Goal: Information Seeking & Learning: Learn about a topic

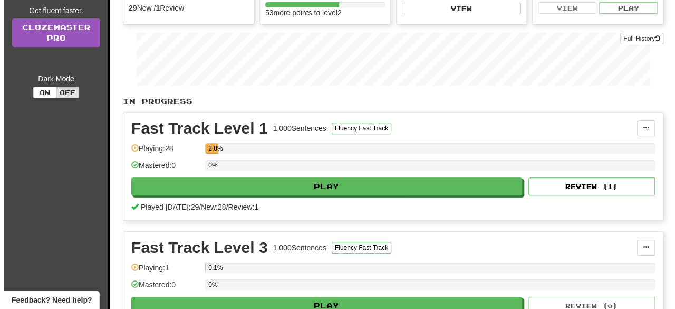
scroll to position [147, 0]
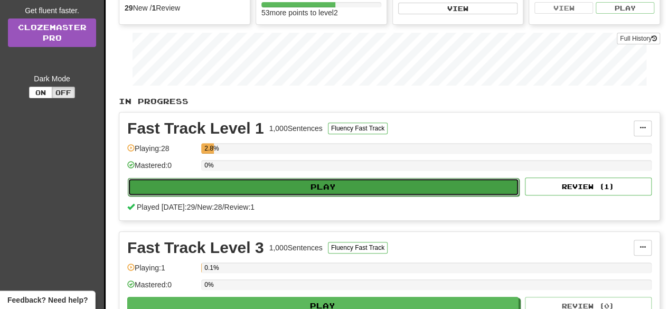
click at [232, 183] on button "Play" at bounding box center [323, 187] width 391 height 18
select select "**"
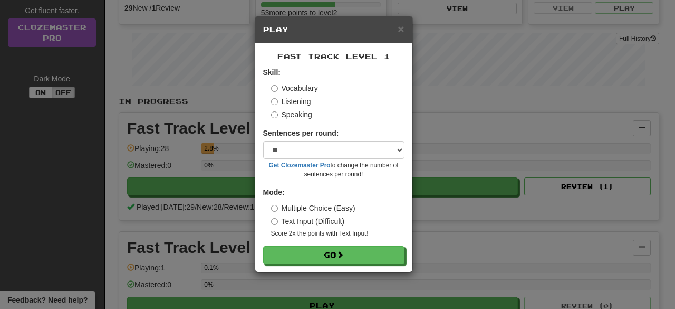
click at [292, 102] on label "Listening" at bounding box center [291, 101] width 40 height 11
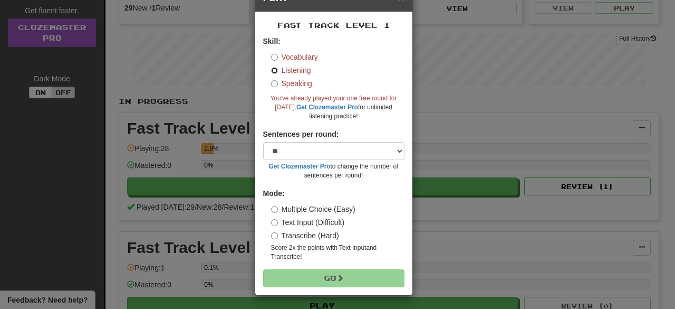
scroll to position [33, 0]
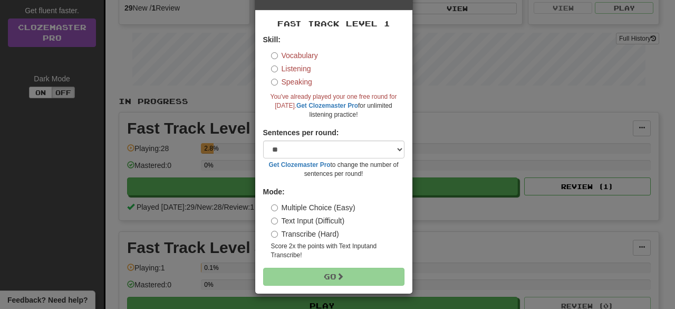
click at [308, 56] on label "Vocabulary" at bounding box center [294, 55] width 47 height 11
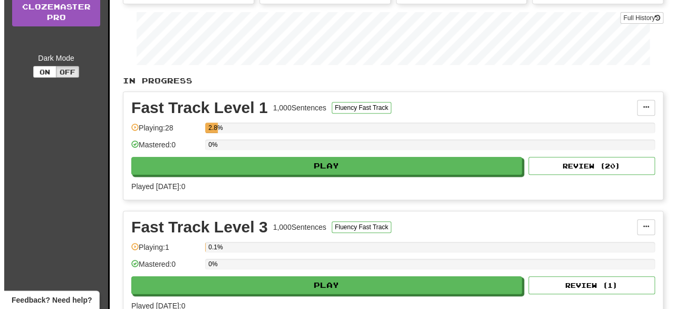
scroll to position [170, 0]
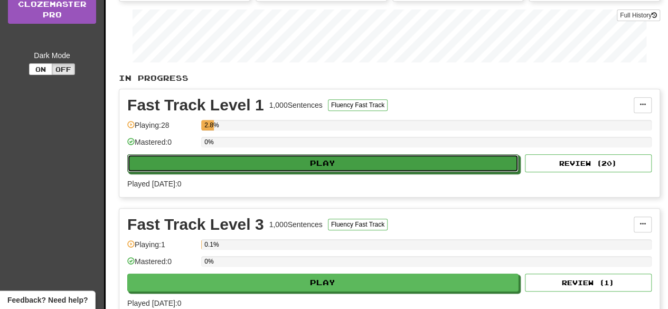
click at [314, 158] on button "Play" at bounding box center [322, 163] width 391 height 18
select select "**"
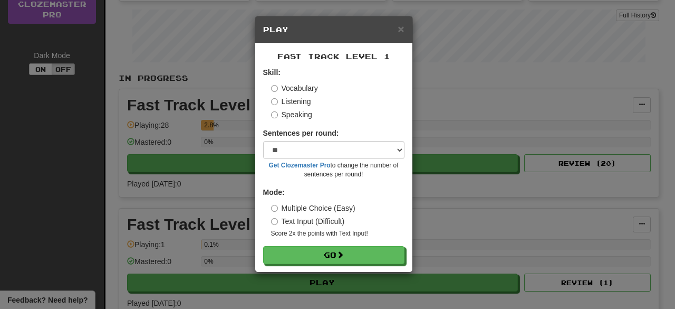
click at [296, 103] on label "Listening" at bounding box center [291, 101] width 40 height 11
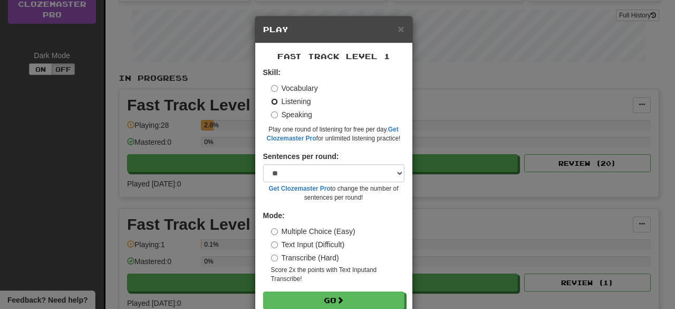
scroll to position [24, 0]
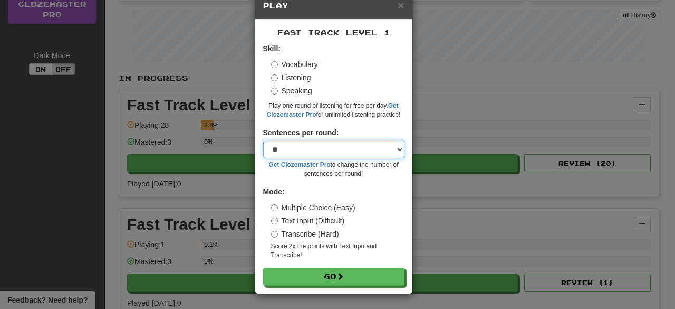
click at [319, 145] on select "* ** ** ** ** ** *** ********" at bounding box center [333, 149] width 141 height 18
click at [299, 150] on select "* ** ** ** ** ** *** ********" at bounding box center [333, 149] width 141 height 18
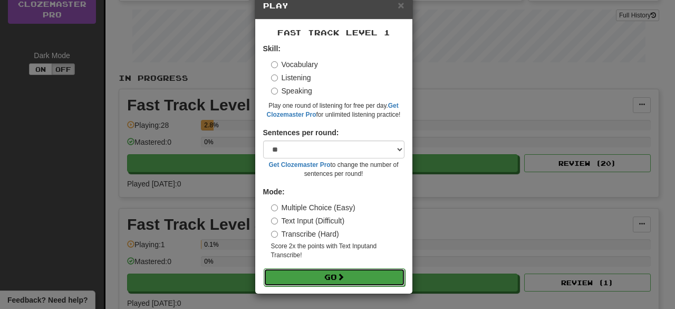
click at [300, 276] on button "Go" at bounding box center [334, 277] width 141 height 18
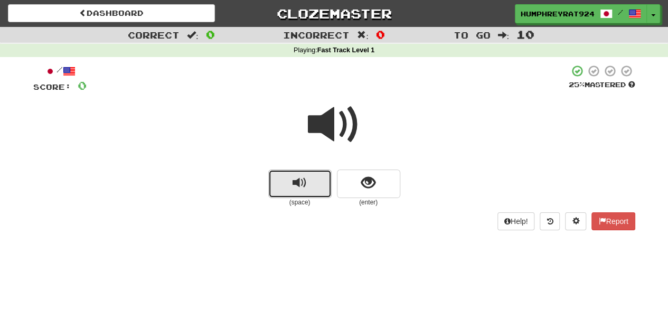
click at [296, 191] on button "replay audio" at bounding box center [299, 183] width 63 height 28
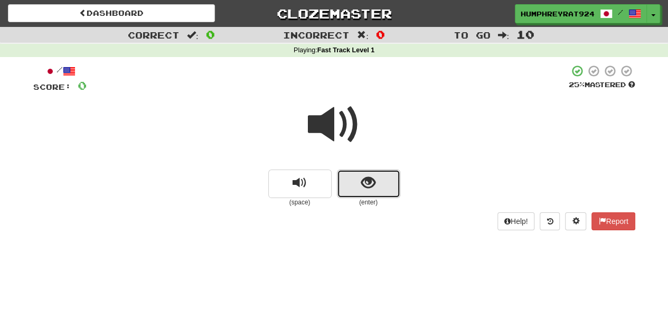
click at [361, 179] on span "show sentence" at bounding box center [368, 183] width 14 height 14
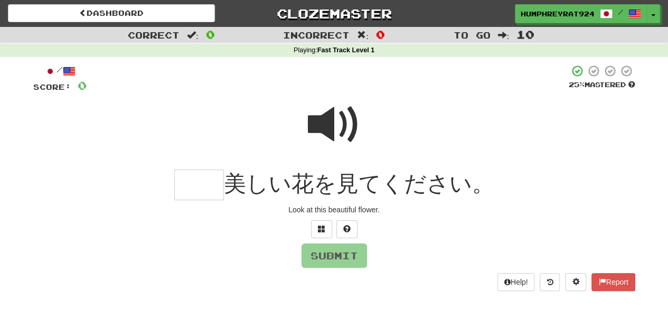
click at [323, 112] on span at bounding box center [334, 124] width 53 height 53
click at [209, 178] on input "text" at bounding box center [199, 184] width 50 height 31
type input "**"
click at [319, 259] on button "Submit" at bounding box center [334, 256] width 65 height 24
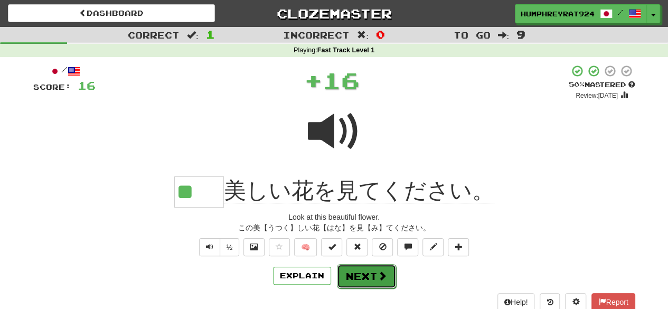
click at [362, 278] on button "Next" at bounding box center [366, 276] width 59 height 24
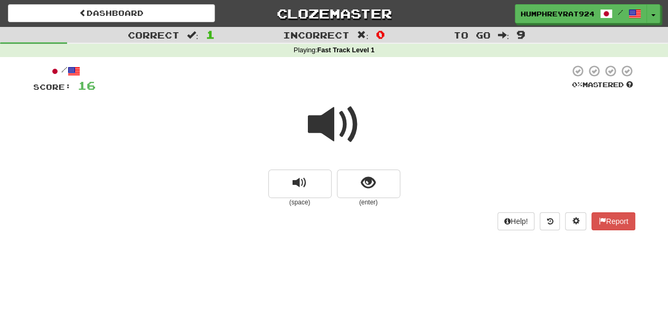
click at [338, 118] on span at bounding box center [334, 124] width 53 height 53
click at [299, 186] on span "replay audio" at bounding box center [299, 183] width 14 height 14
click at [344, 126] on span at bounding box center [334, 124] width 53 height 53
click at [351, 180] on button "show sentence" at bounding box center [368, 183] width 63 height 28
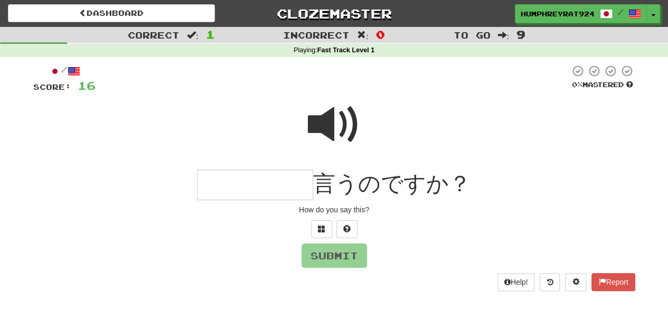
click at [334, 107] on span at bounding box center [334, 124] width 53 height 53
drag, startPoint x: 324, startPoint y: 183, endPoint x: 355, endPoint y: 184, distance: 30.6
click at [355, 184] on span "言うのですか？" at bounding box center [392, 183] width 158 height 25
copy span "言う"
click at [257, 190] on input "text" at bounding box center [255, 184] width 116 height 31
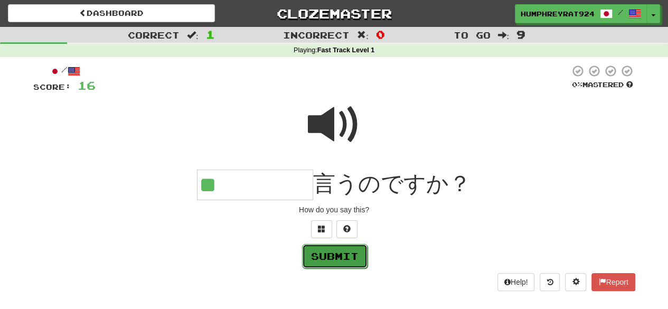
click at [312, 252] on button "Submit" at bounding box center [334, 256] width 65 height 24
type input "*****"
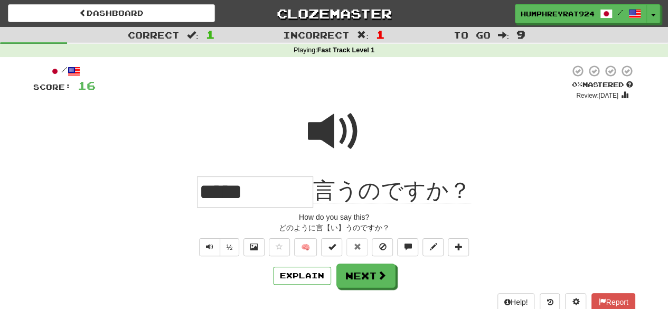
click at [325, 143] on span at bounding box center [334, 131] width 53 height 53
drag, startPoint x: 254, startPoint y: 189, endPoint x: 304, endPoint y: 188, distance: 50.7
click at [304, 188] on input "*****" at bounding box center [255, 191] width 116 height 31
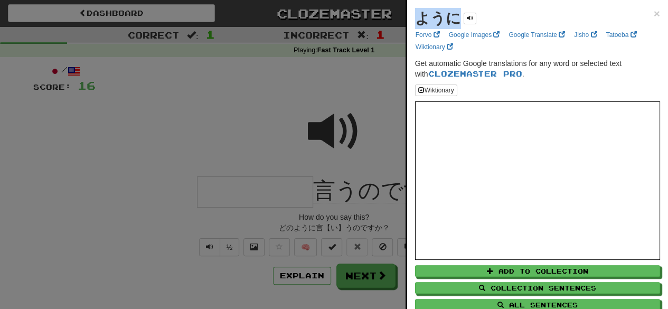
drag, startPoint x: 417, startPoint y: 21, endPoint x: 459, endPoint y: 13, distance: 43.0
click at [459, 13] on div "ように" at bounding box center [445, 18] width 61 height 21
copy strong "ように"
click at [302, 96] on div at bounding box center [334, 154] width 668 height 309
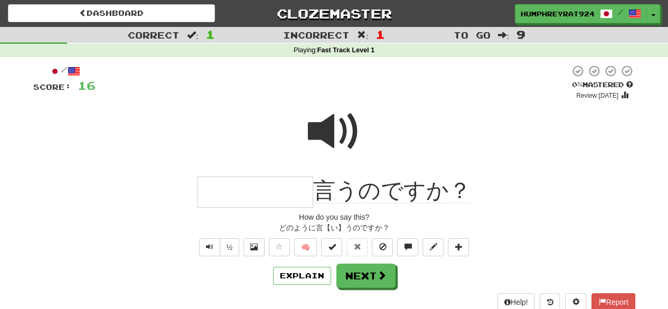
click at [326, 132] on span at bounding box center [334, 131] width 53 height 53
click at [276, 197] on input "text" at bounding box center [255, 191] width 116 height 31
click at [320, 273] on button "Explain" at bounding box center [302, 275] width 58 height 18
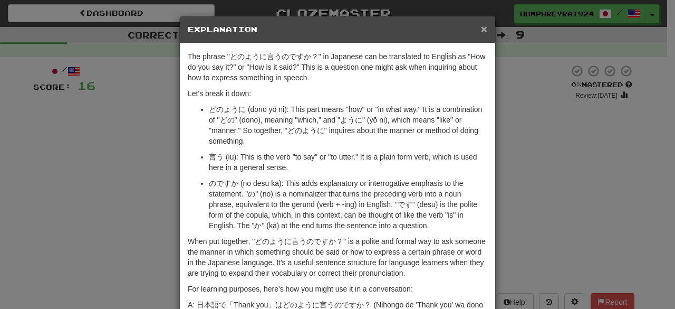
click at [481, 28] on span "×" at bounding box center [484, 29] width 6 height 12
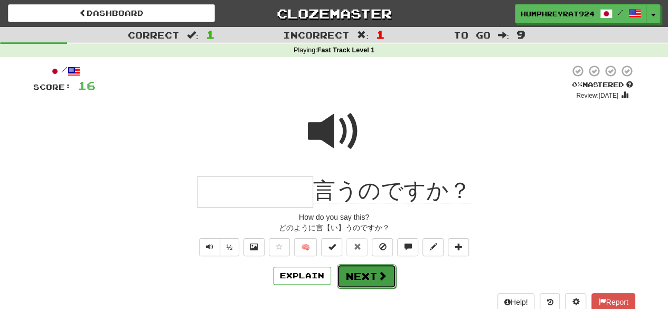
click at [344, 274] on button "Next" at bounding box center [366, 276] width 59 height 24
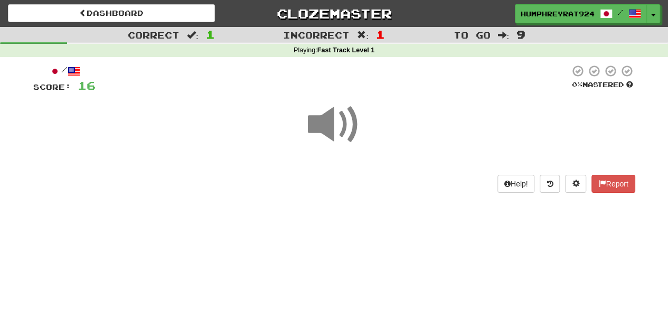
scroll to position [52, 0]
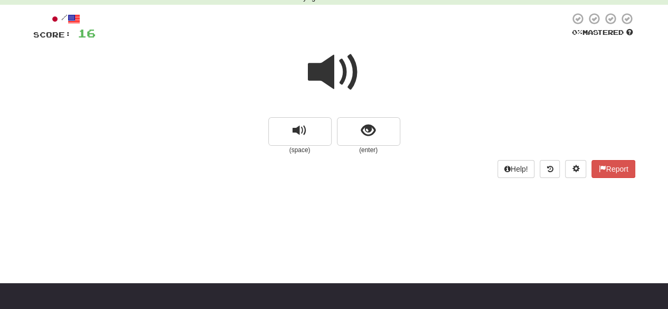
click at [339, 74] on span at bounding box center [334, 72] width 53 height 53
click at [324, 81] on span at bounding box center [334, 72] width 53 height 53
click at [327, 79] on span at bounding box center [334, 72] width 53 height 53
click at [326, 67] on span at bounding box center [334, 72] width 53 height 53
click at [307, 122] on button "replay audio" at bounding box center [299, 131] width 63 height 28
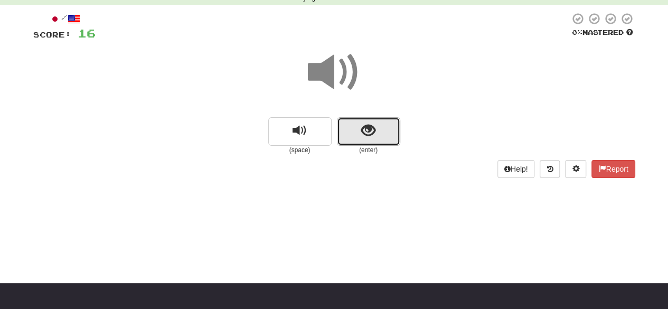
click at [367, 125] on span "show sentence" at bounding box center [368, 130] width 14 height 14
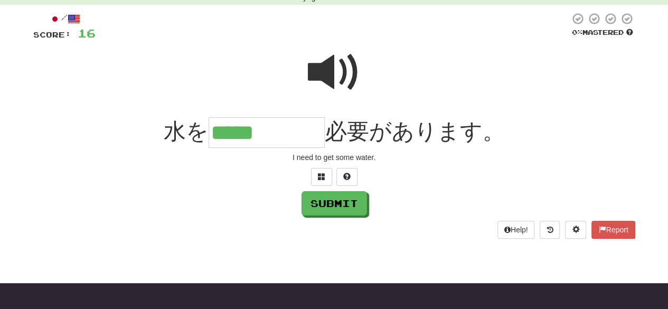
type input "*****"
click at [317, 204] on button "Submit" at bounding box center [334, 204] width 65 height 24
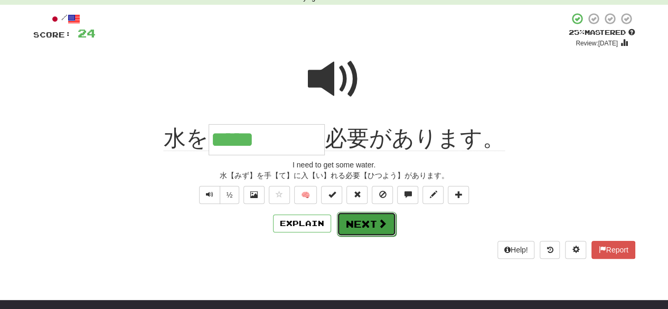
click at [363, 225] on button "Next" at bounding box center [366, 224] width 59 height 24
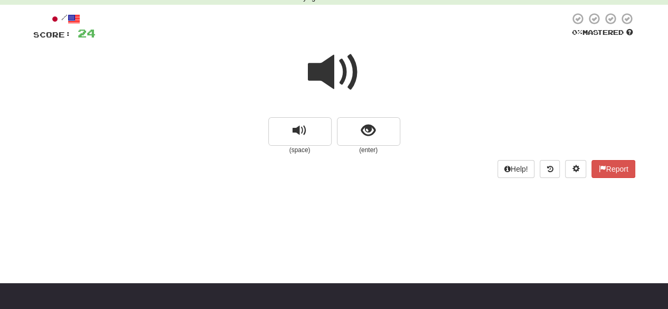
click at [347, 74] on span at bounding box center [334, 72] width 53 height 53
click at [297, 131] on span "replay audio" at bounding box center [299, 130] width 14 height 14
click at [355, 138] on button "show sentence" at bounding box center [368, 131] width 63 height 28
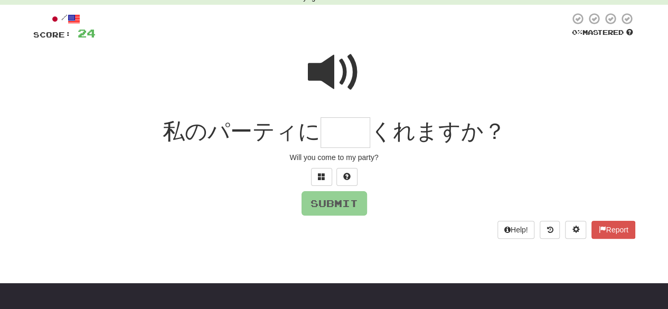
scroll to position [0, 0]
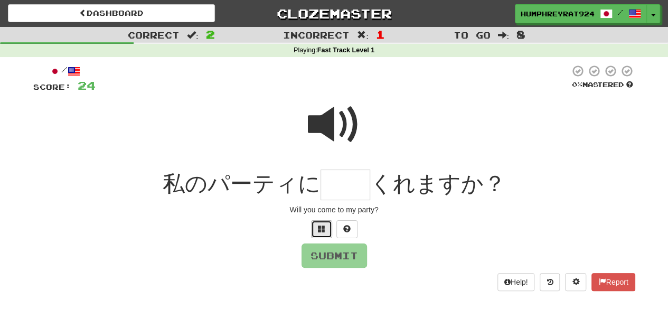
click at [321, 235] on button at bounding box center [321, 229] width 21 height 18
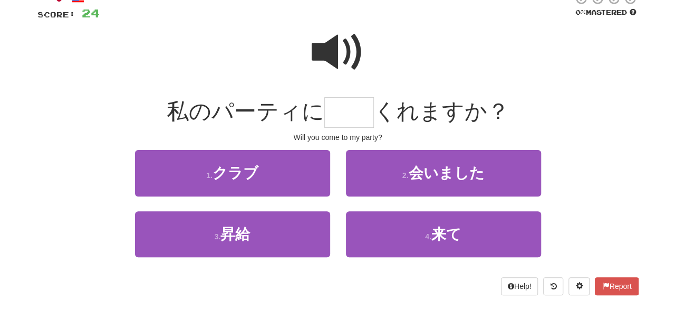
scroll to position [77, 0]
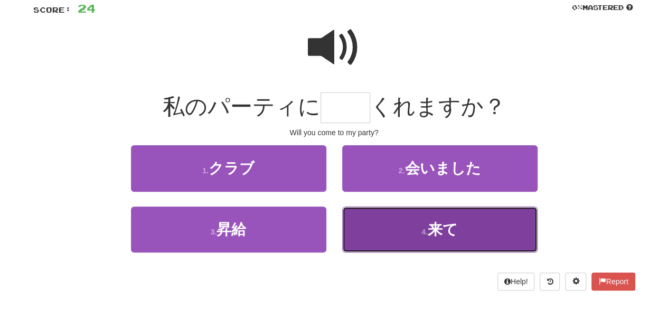
click at [398, 220] on button "4 . 来て" at bounding box center [439, 229] width 195 height 46
type input "**"
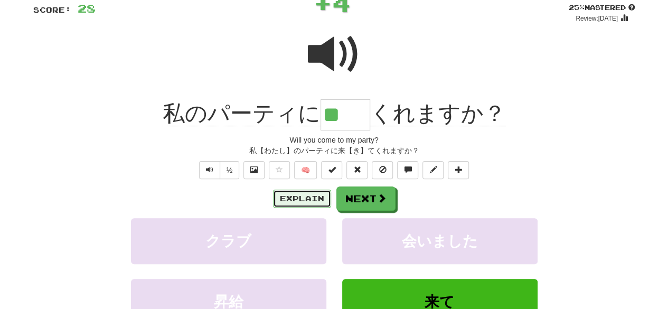
click at [303, 198] on button "Explain" at bounding box center [302, 198] width 58 height 18
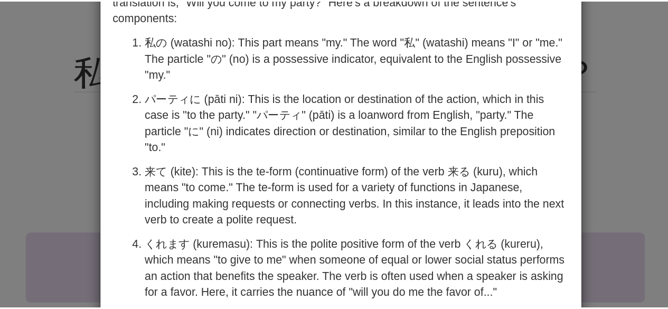
scroll to position [79, 0]
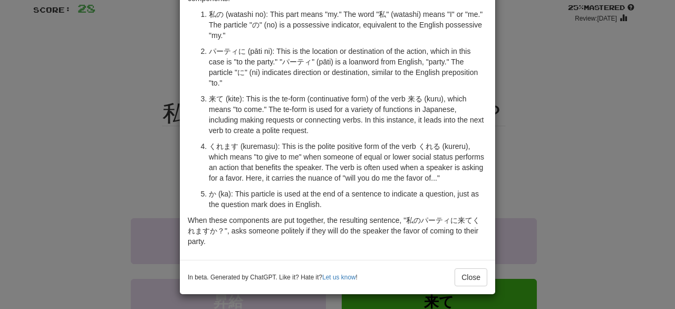
click at [133, 181] on div "× Explanation "私のパーティに来てくれますか？" is a polite invitation in Japanese, and its Eng…" at bounding box center [337, 154] width 675 height 309
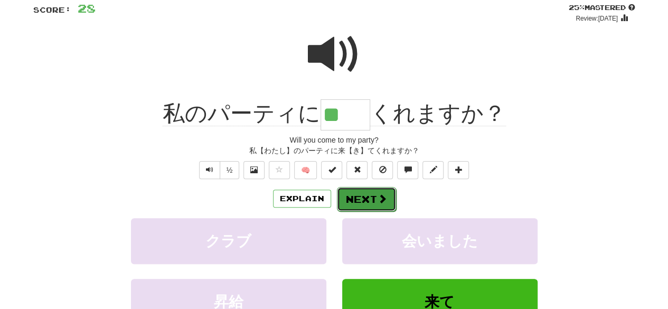
click at [368, 197] on button "Next" at bounding box center [366, 199] width 59 height 24
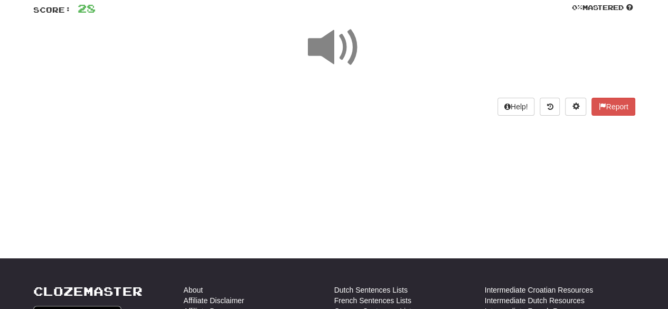
click at [332, 53] on span at bounding box center [334, 47] width 53 height 53
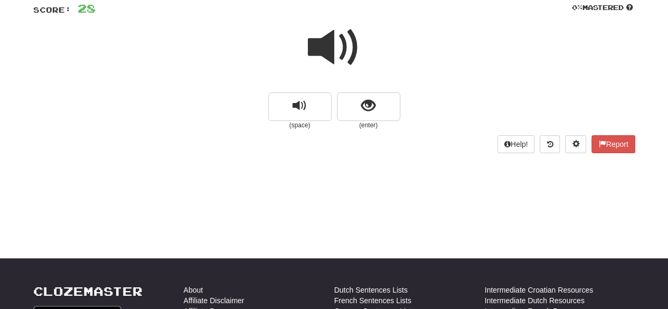
click at [334, 43] on span at bounding box center [334, 47] width 53 height 53
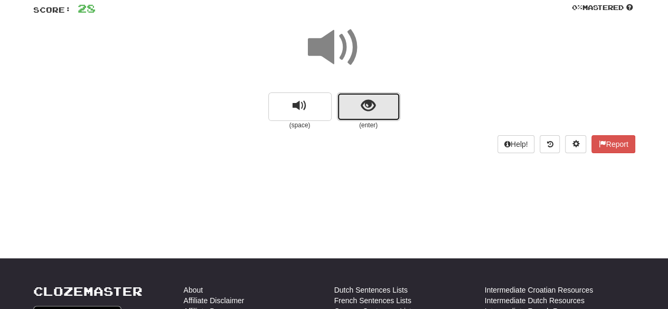
click at [357, 105] on button "show sentence" at bounding box center [368, 106] width 63 height 28
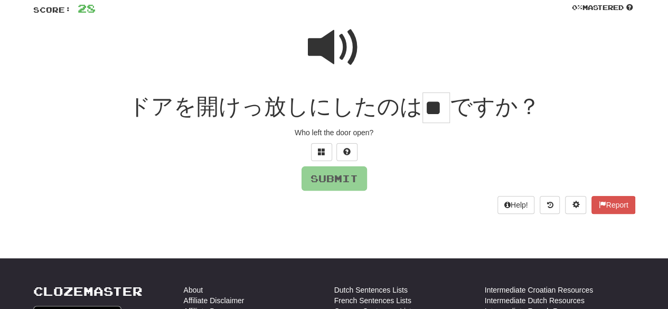
scroll to position [0, 21]
type input "*"
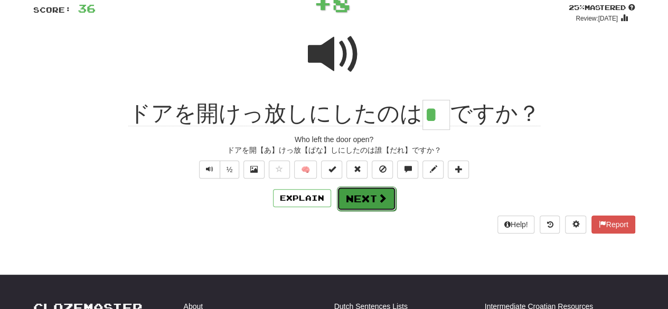
click at [364, 208] on button "Next" at bounding box center [366, 198] width 59 height 24
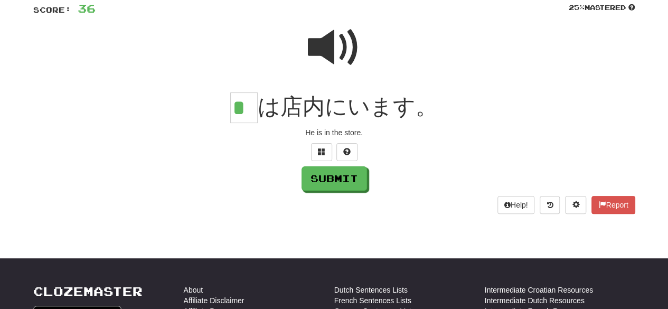
type input "*"
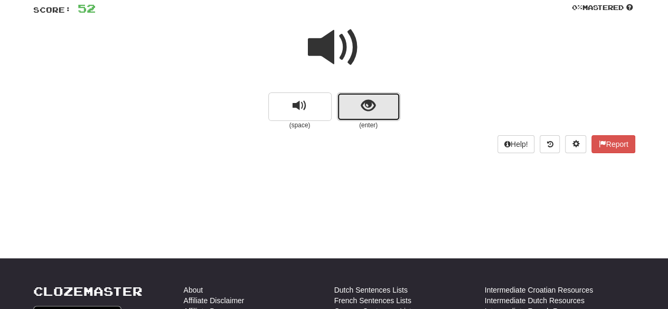
click at [376, 108] on button "show sentence" at bounding box center [368, 106] width 63 height 28
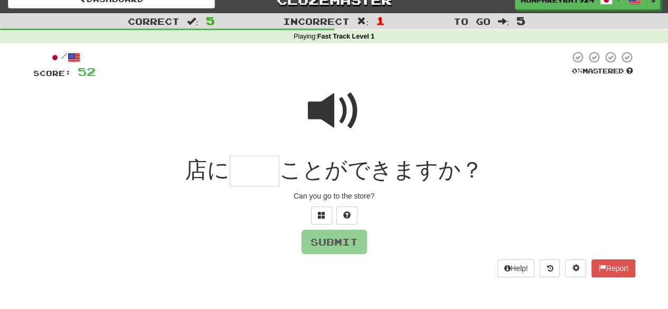
scroll to position [13, 0]
